Goal: Transaction & Acquisition: Subscribe to service/newsletter

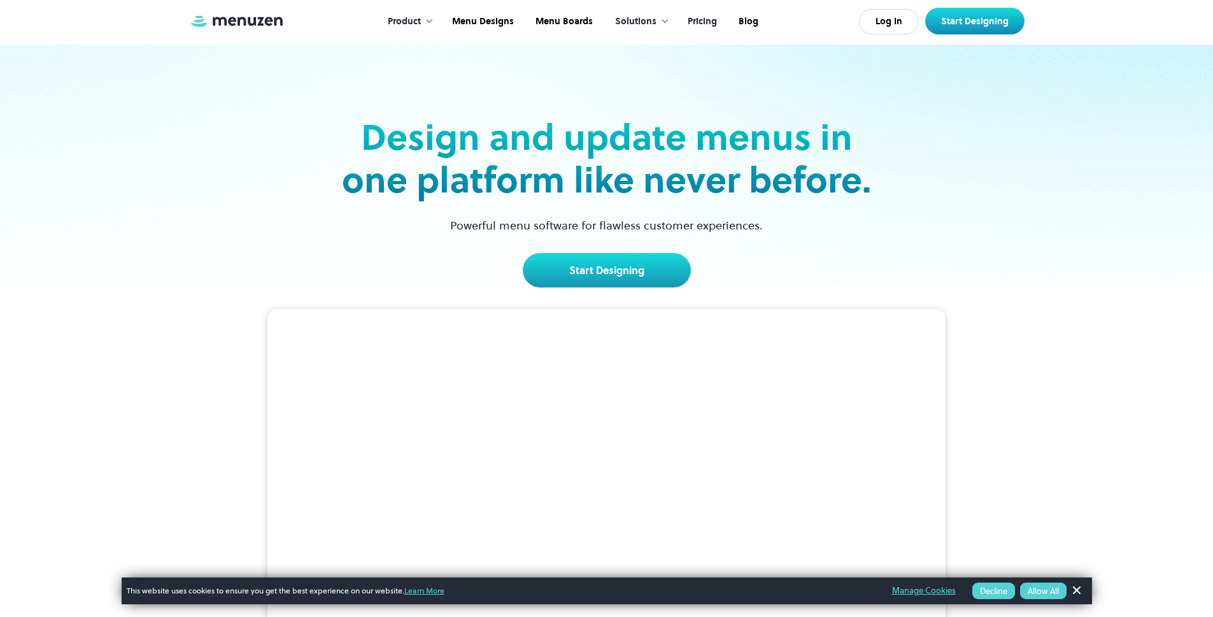
click at [715, 18] on link "Pricing" at bounding box center [701, 21] width 51 height 39
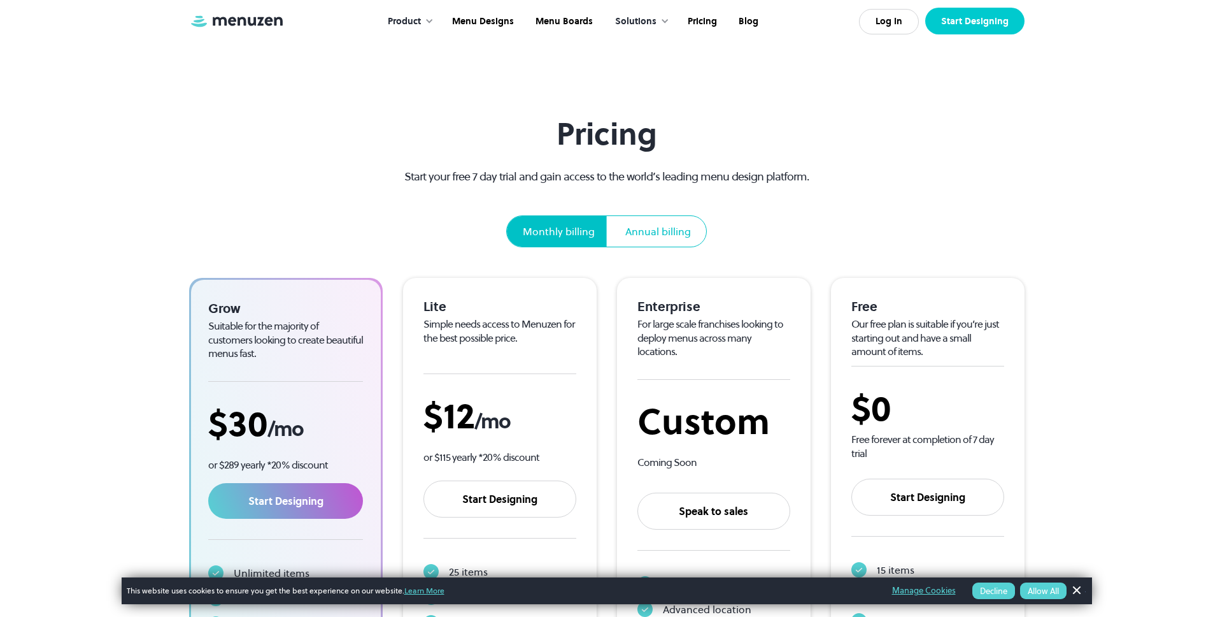
click at [977, 27] on link "Start Designing" at bounding box center [975, 21] width 99 height 27
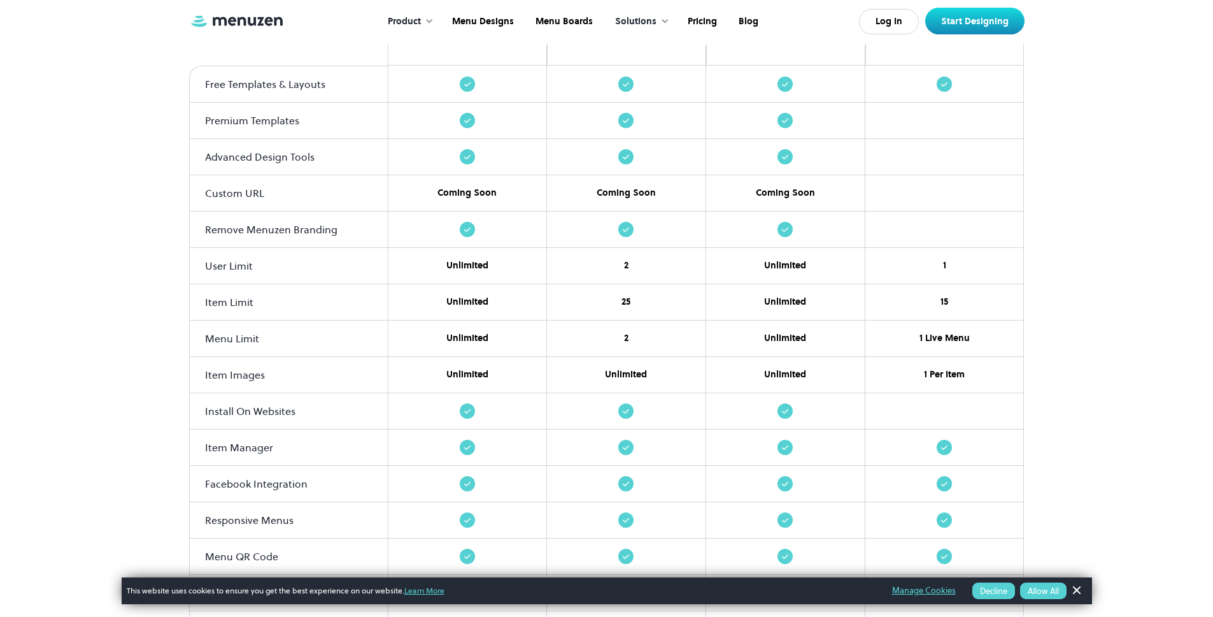
scroll to position [1453, 0]
